Goal: Task Accomplishment & Management: Complete application form

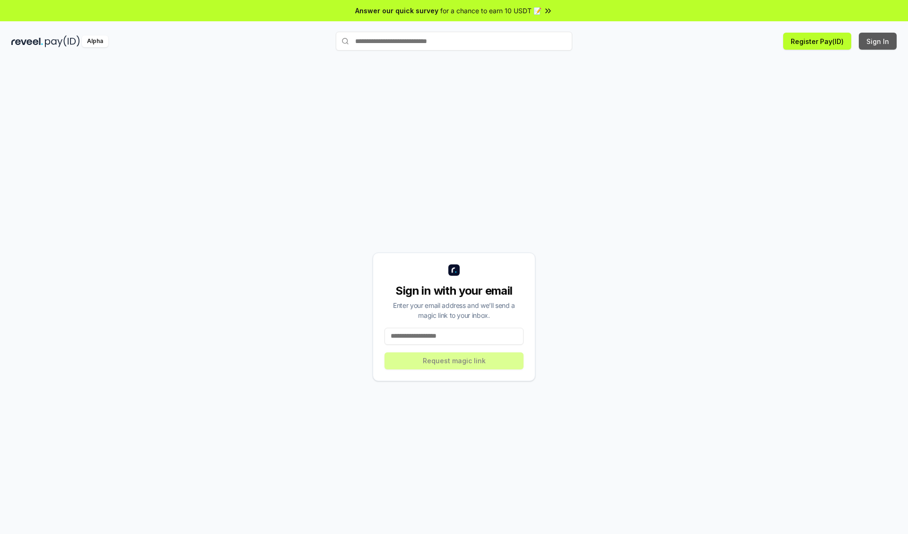
click at [879, 41] on button "Sign In" at bounding box center [878, 41] width 38 height 17
type input "**********"
click at [454, 361] on button "Request magic link" at bounding box center [454, 361] width 139 height 17
